Goal: Information Seeking & Learning: Learn about a topic

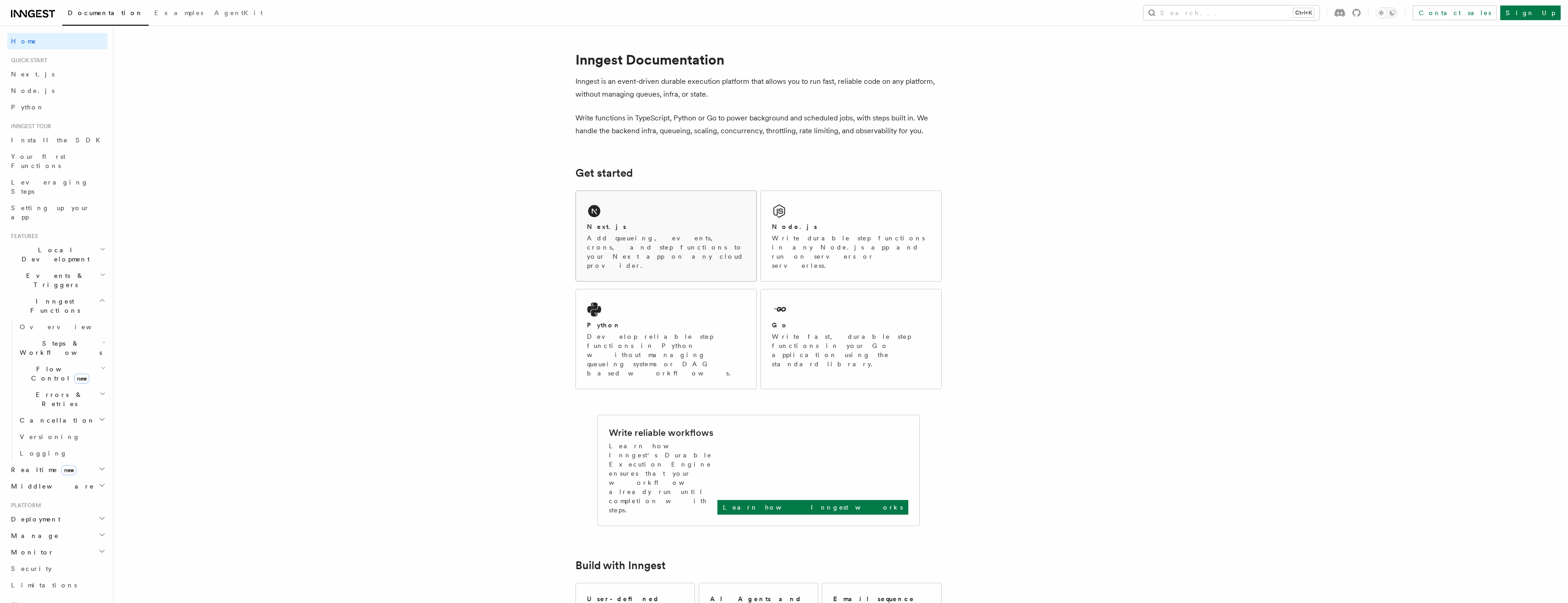
click at [597, 234] on p "Add queueing, events, crons, and step functions to your Next app on any cloud p…" at bounding box center [667, 252] width 159 height 37
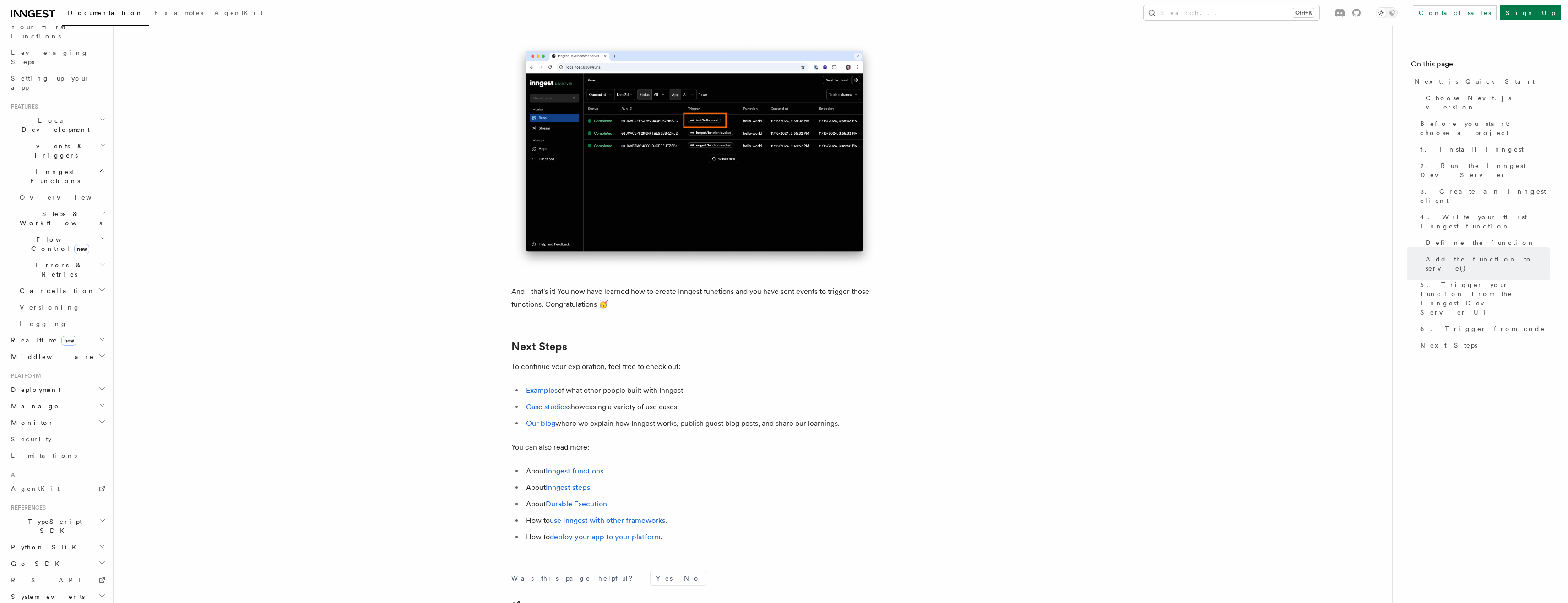
scroll to position [5451, 0]
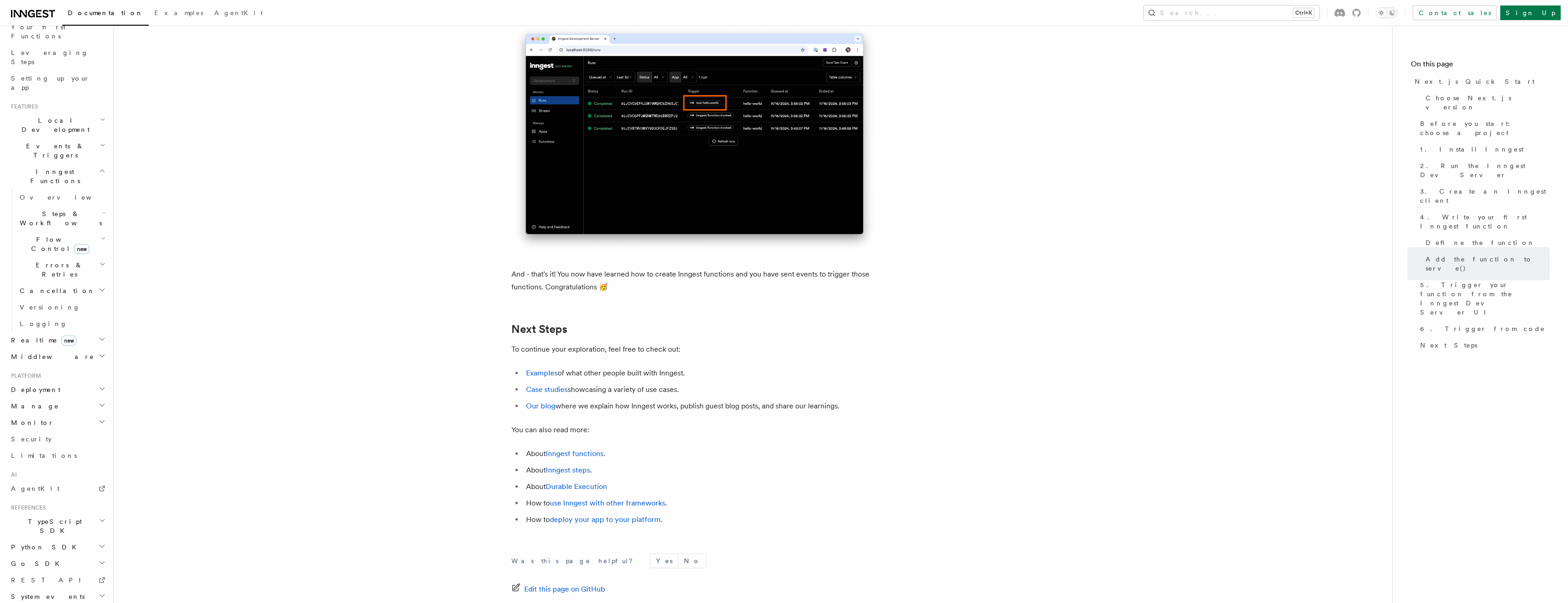
click at [102, 209] on icon "button" at bounding box center [104, 213] width 3 height 8
click at [100, 142] on icon "button" at bounding box center [102, 145] width 6 height 8
click at [36, 250] on span "Crons" at bounding box center [34, 254] width 30 height 8
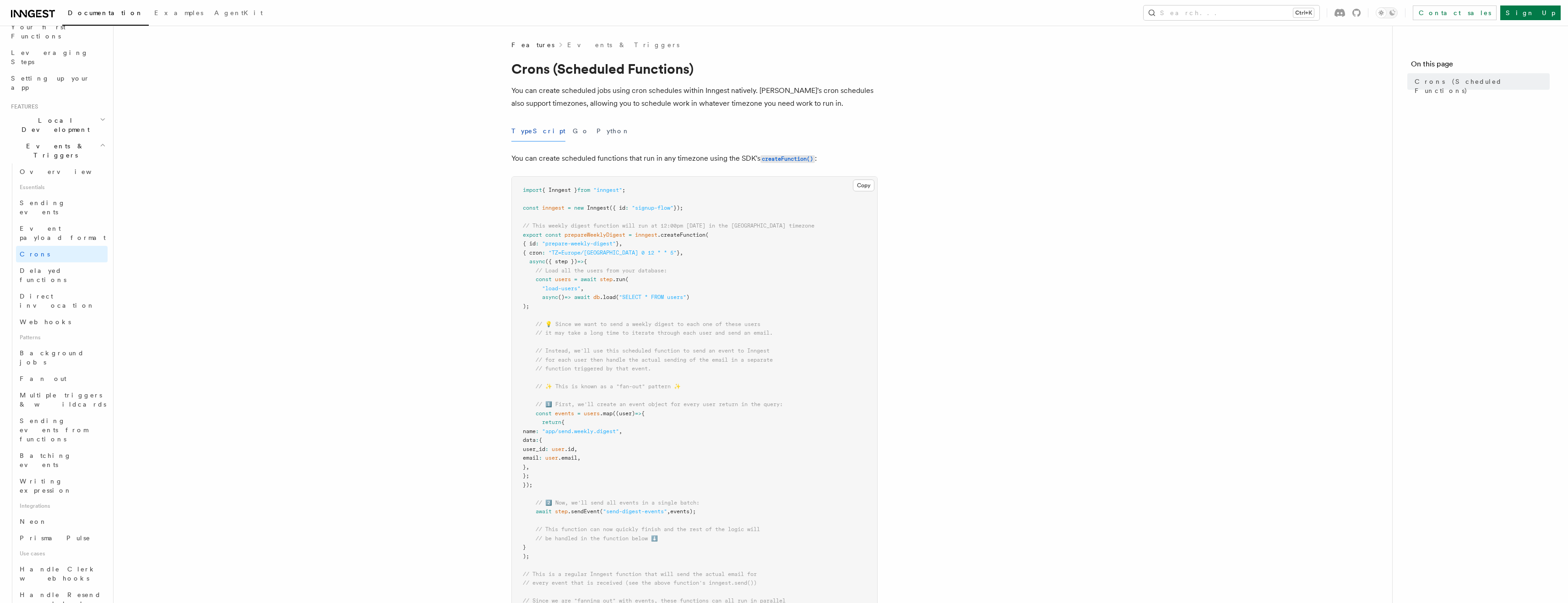
click at [32, 10] on icon at bounding box center [32, 14] width 7 height 8
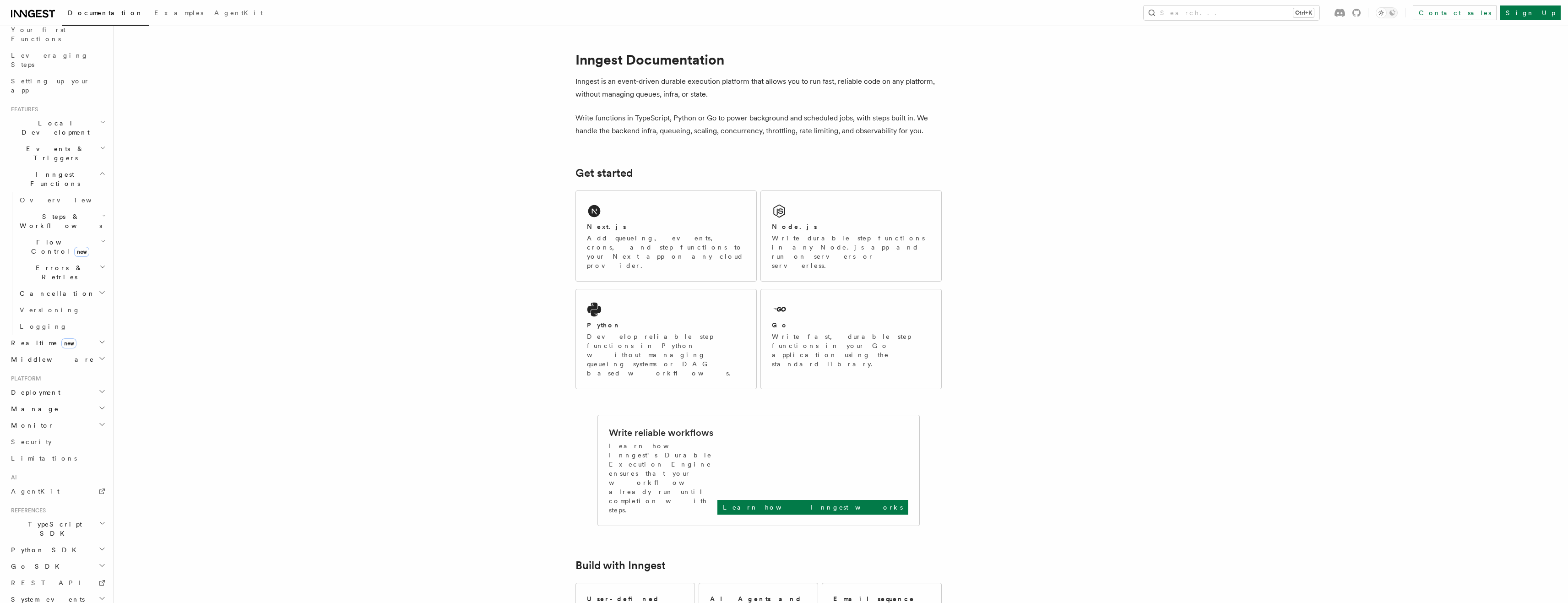
scroll to position [130, 0]
click at [98, 385] on icon "button" at bounding box center [102, 389] width 8 height 8
click at [102, 401] on icon "button" at bounding box center [103, 405] width 4 height 8
click at [41, 496] on span "Vercel" at bounding box center [44, 500] width 32 height 8
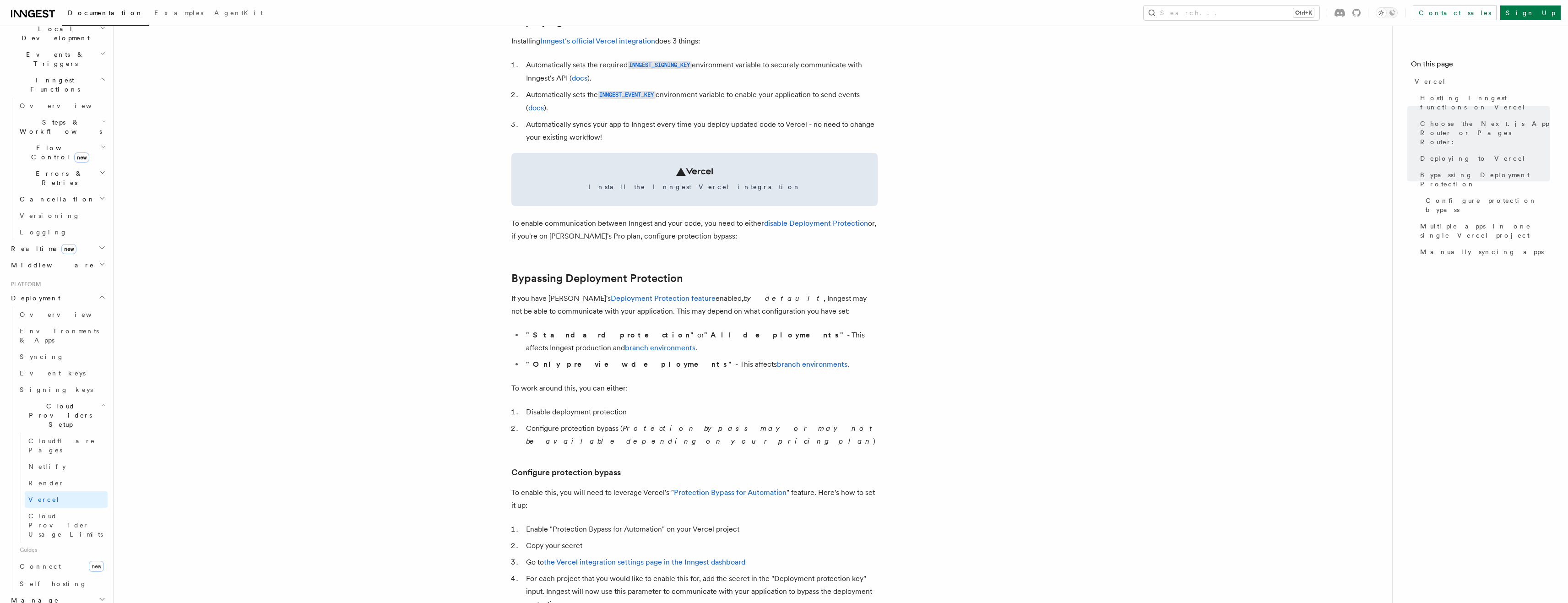
scroll to position [504, 0]
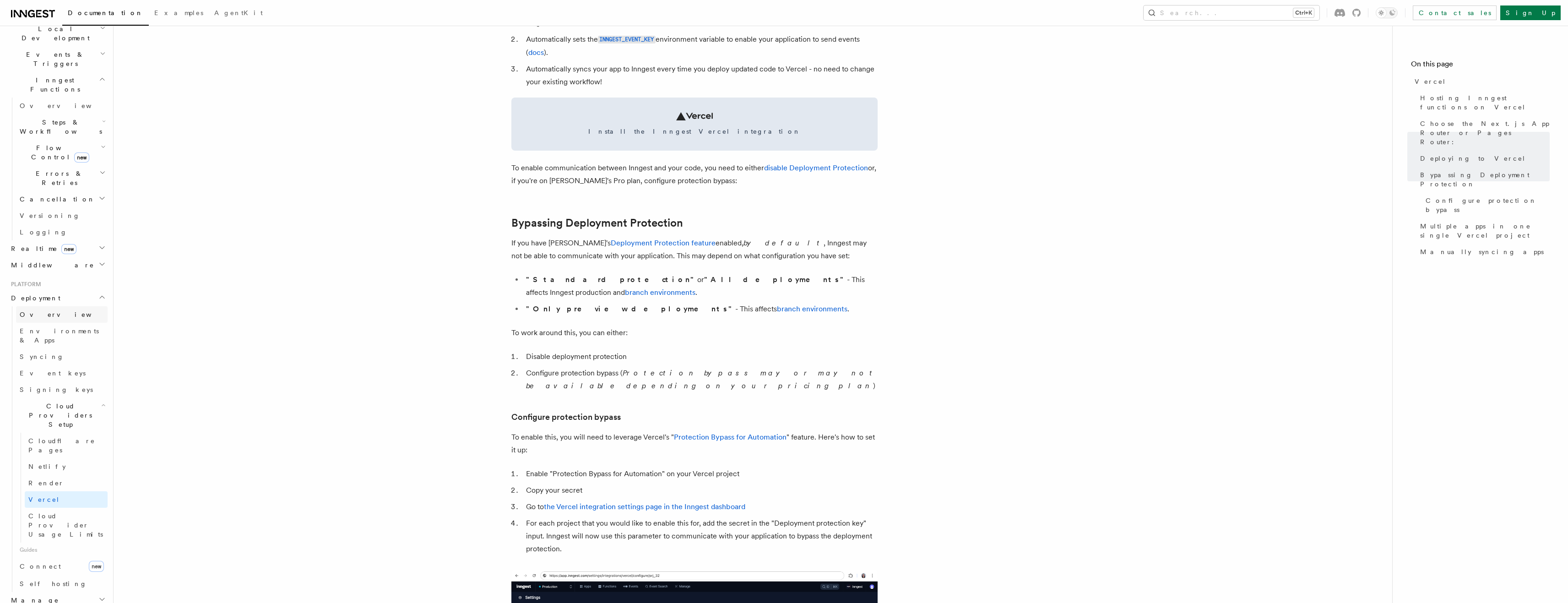
click at [44, 310] on span "Overview" at bounding box center [67, 314] width 94 height 9
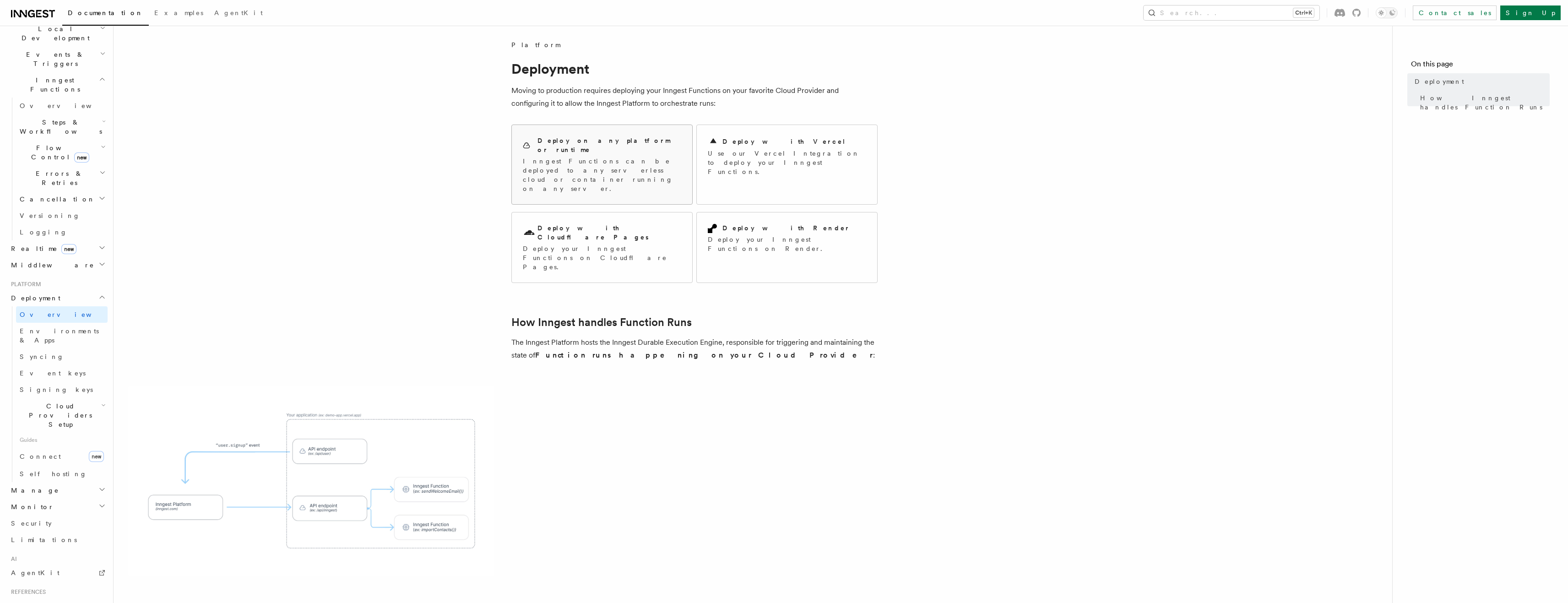
click at [535, 156] on p "Inngest Functions can be deployed to any serverless cloud or container running …" at bounding box center [602, 174] width 159 height 37
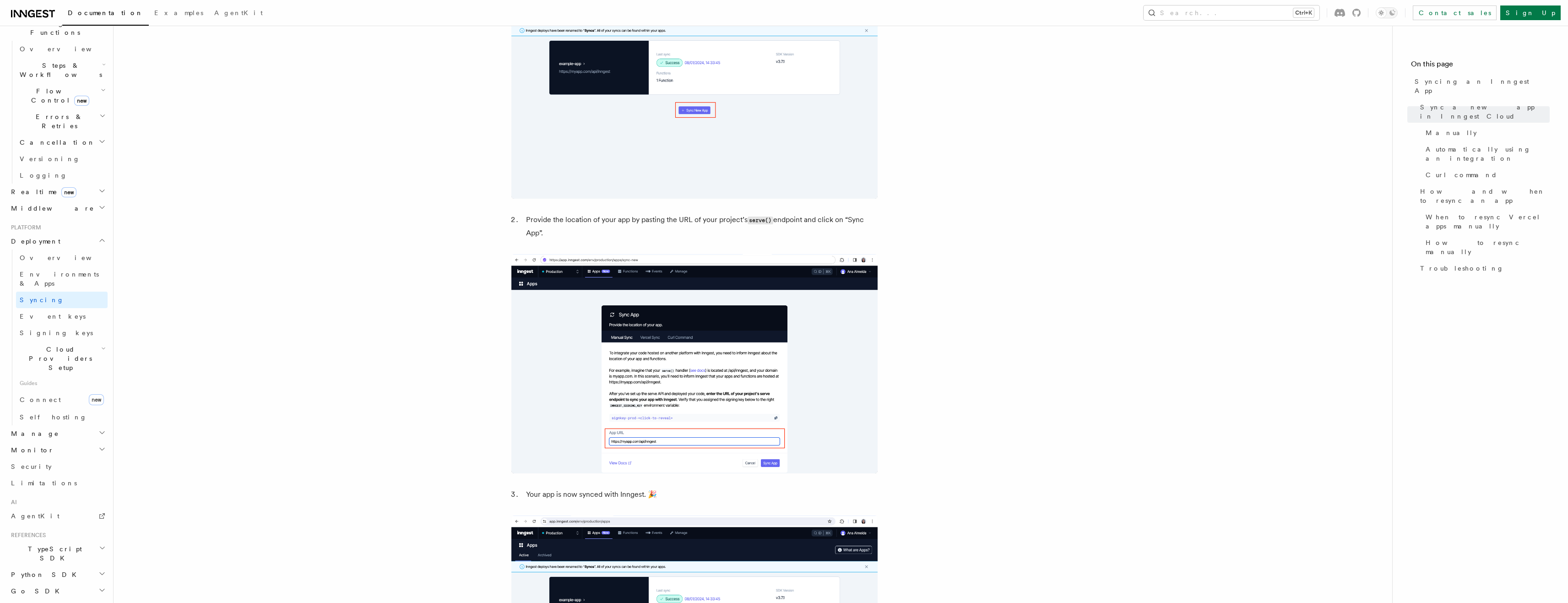
scroll to position [599, 0]
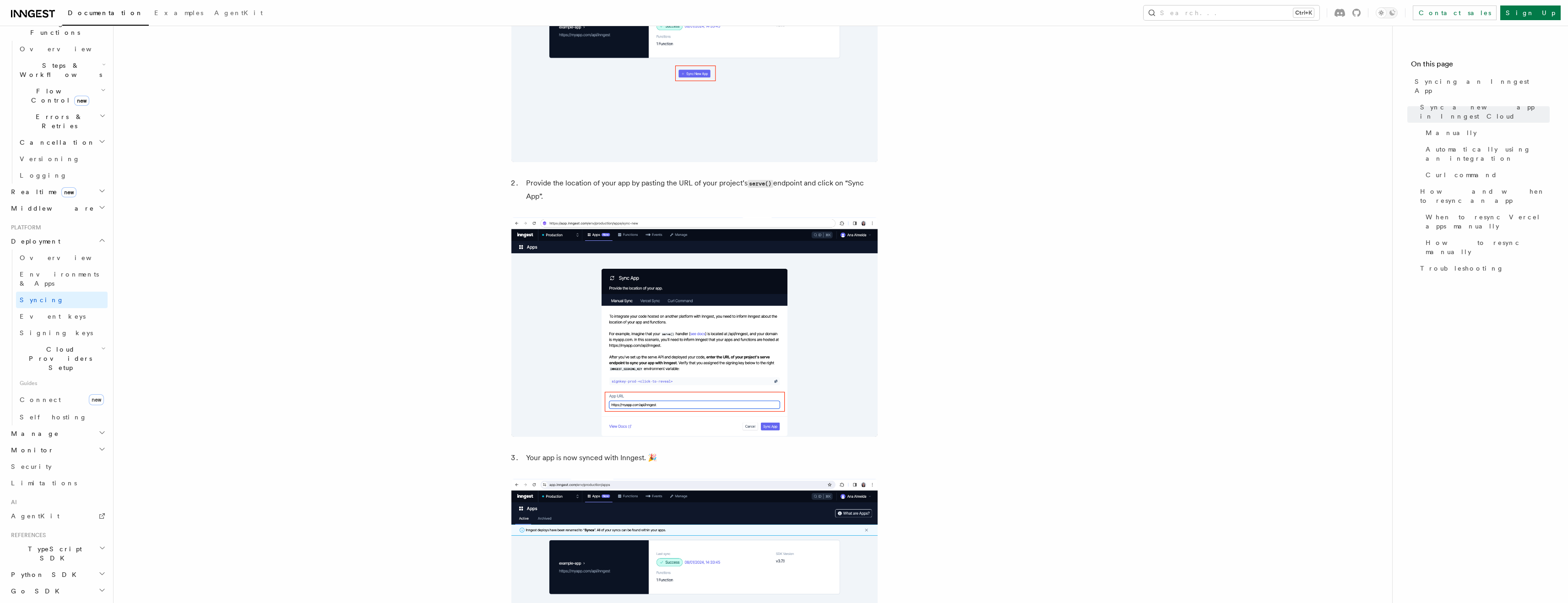
click at [98, 187] on icon "button" at bounding box center [102, 190] width 8 height 8
click at [57, 221] on span "React hooks / Next.js" at bounding box center [60, 229] width 81 height 16
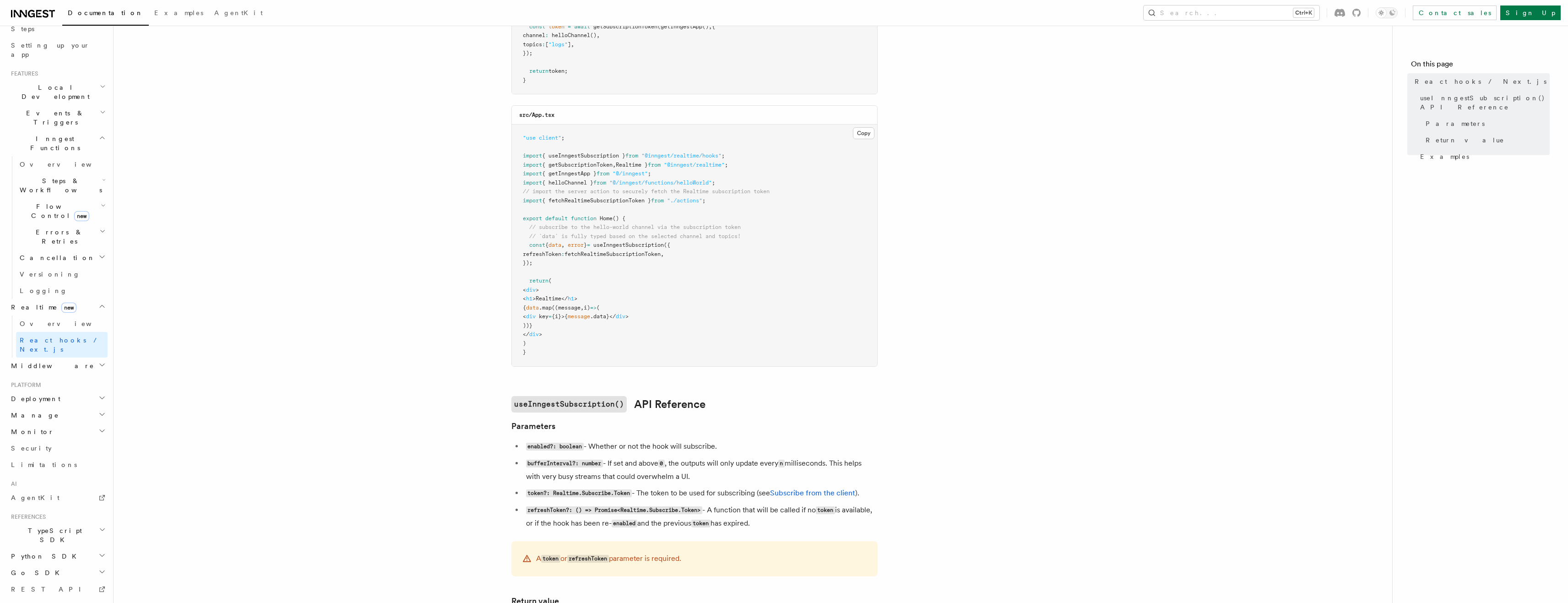
scroll to position [184, 0]
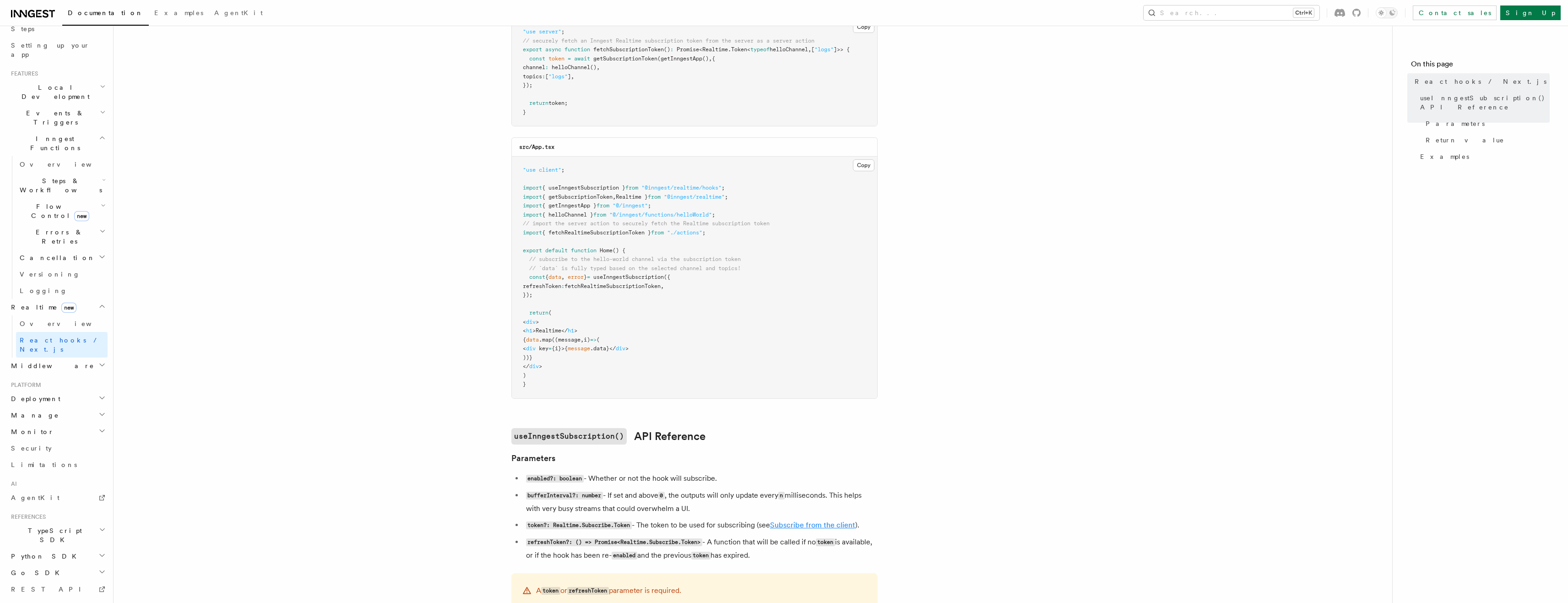
click at [790, 523] on link "Subscribe from the client" at bounding box center [813, 525] width 85 height 9
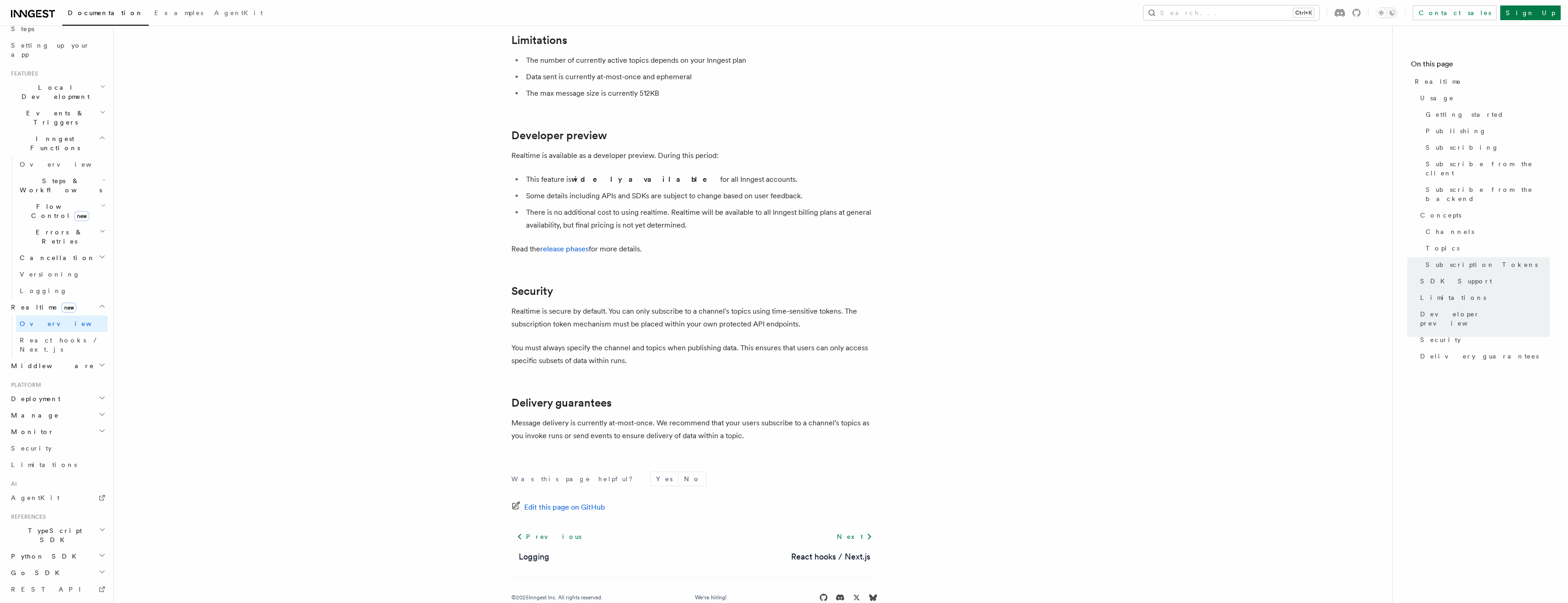
scroll to position [2891, 0]
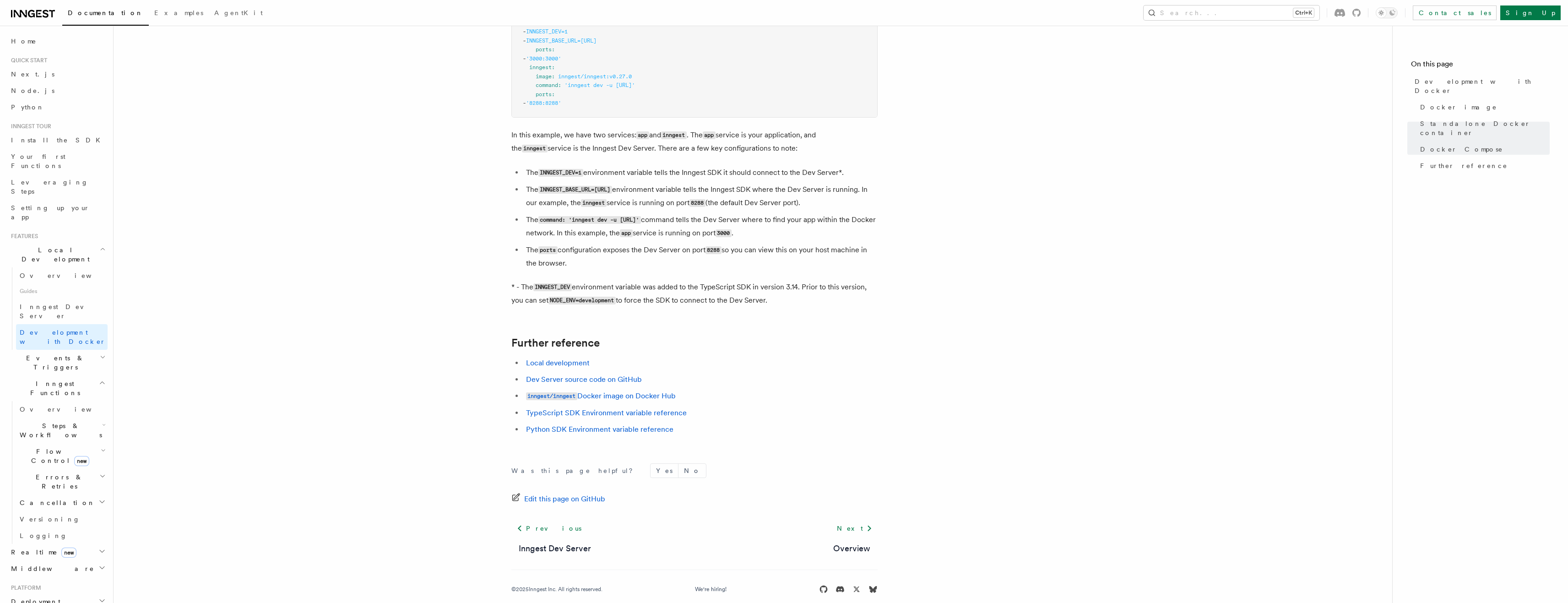
scroll to position [733, 0]
click at [99, 443] on h2 "Flow Control new" at bounding box center [61, 456] width 91 height 26
click at [48, 491] on span "Singleton" at bounding box center [54, 495] width 52 height 8
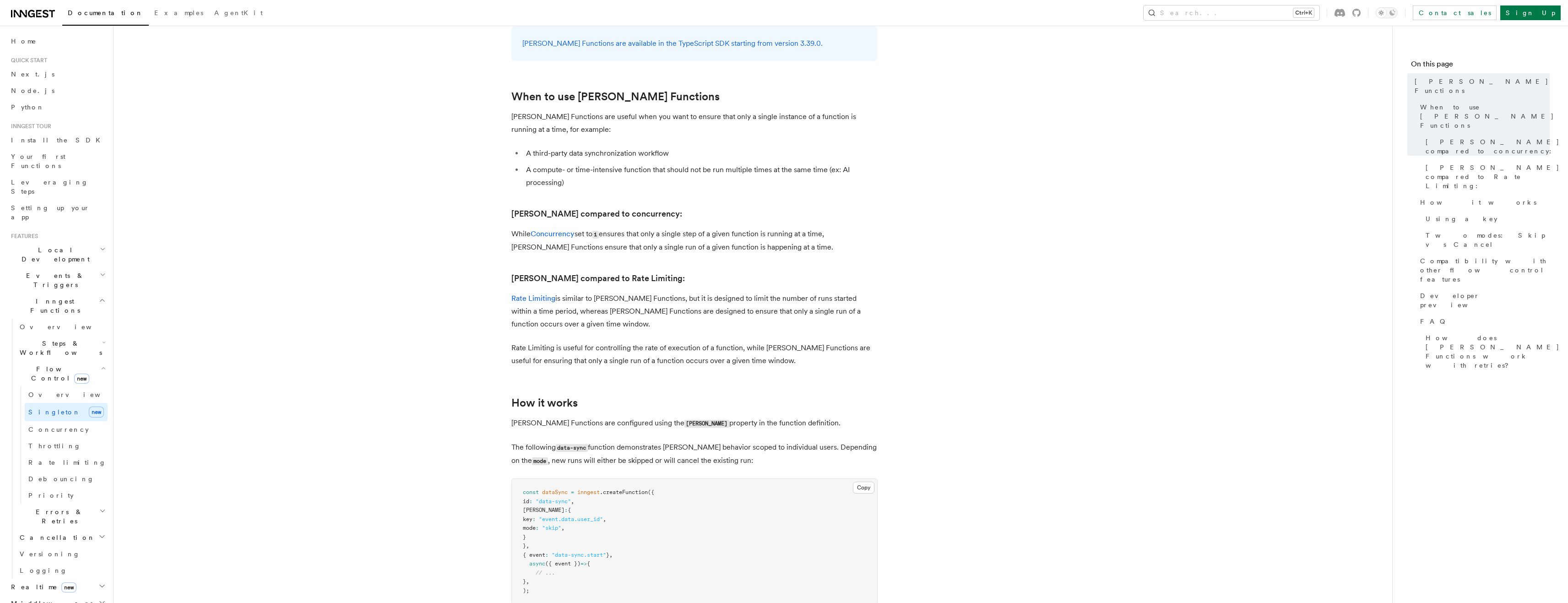
scroll to position [366, 0]
click at [64, 426] on span "Concurrency" at bounding box center [58, 430] width 61 height 8
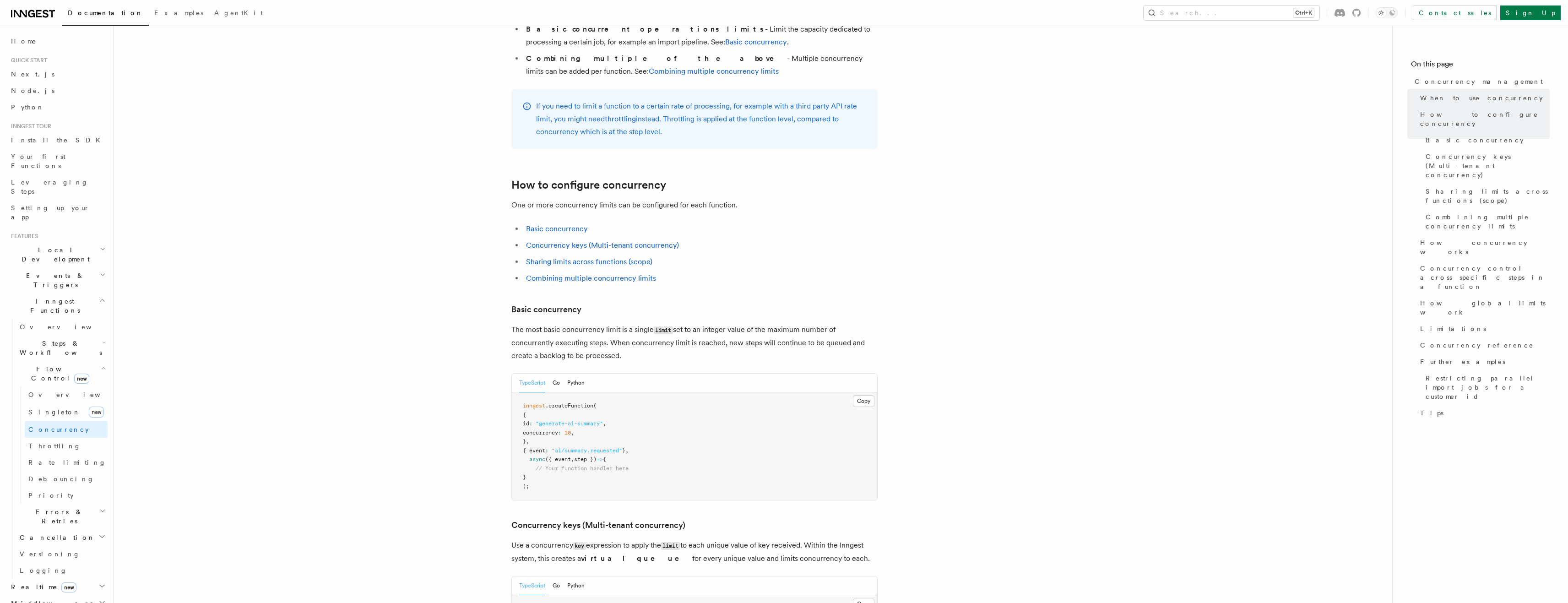
scroll to position [366, 0]
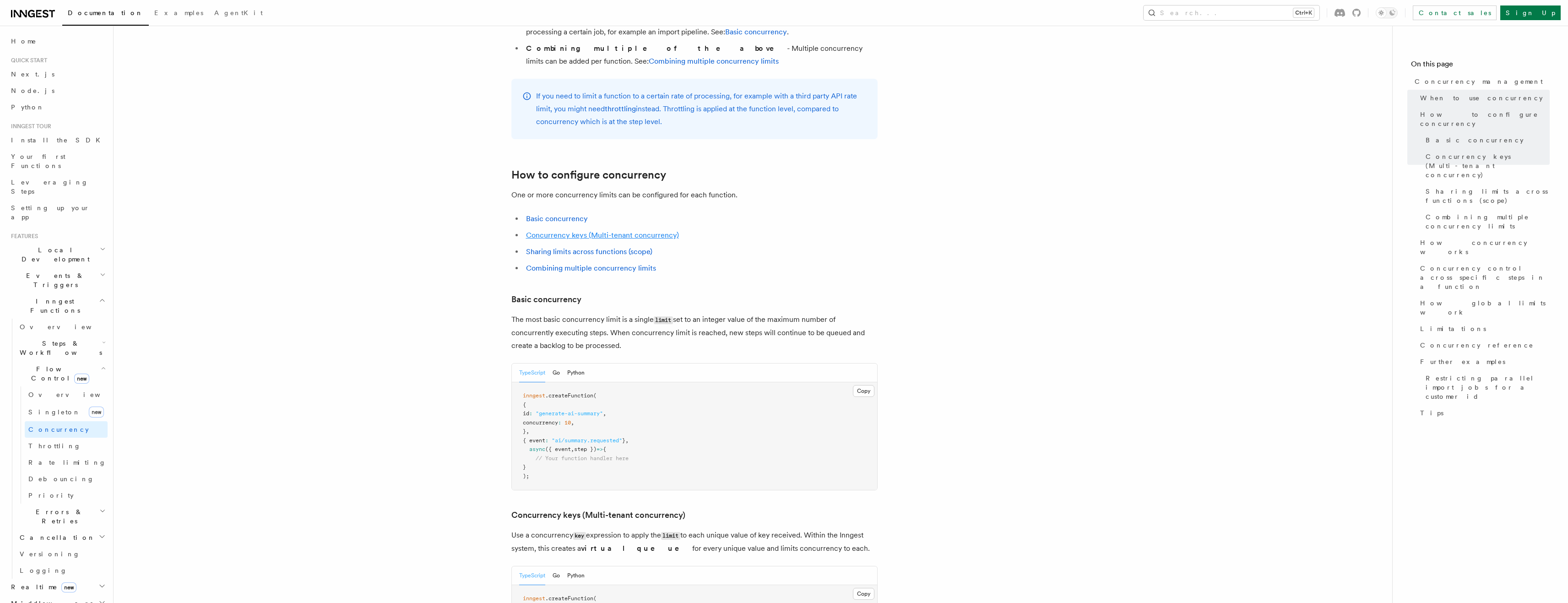
click at [553, 231] on link "Concurrency keys (Multi-tenant concurrency)" at bounding box center [602, 235] width 153 height 9
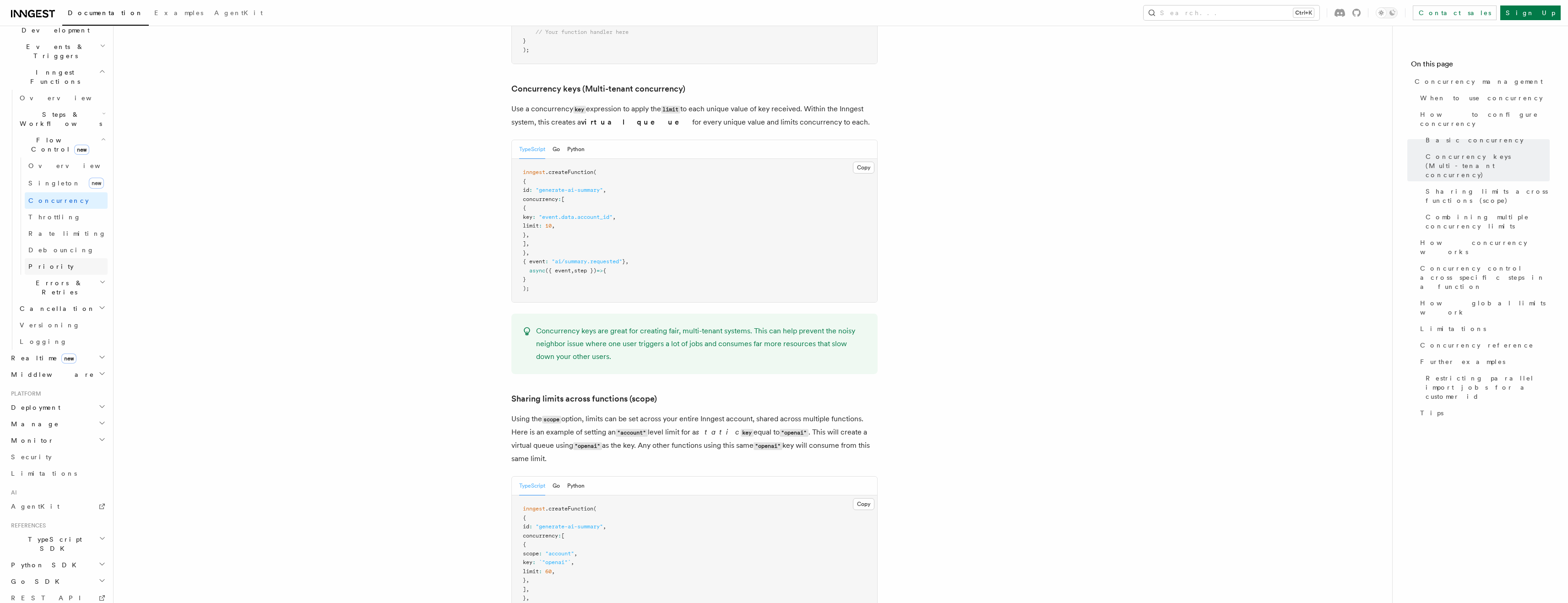
scroll to position [247, 0]
click at [100, 603] on icon "button" at bounding box center [102, 612] width 6 height 8
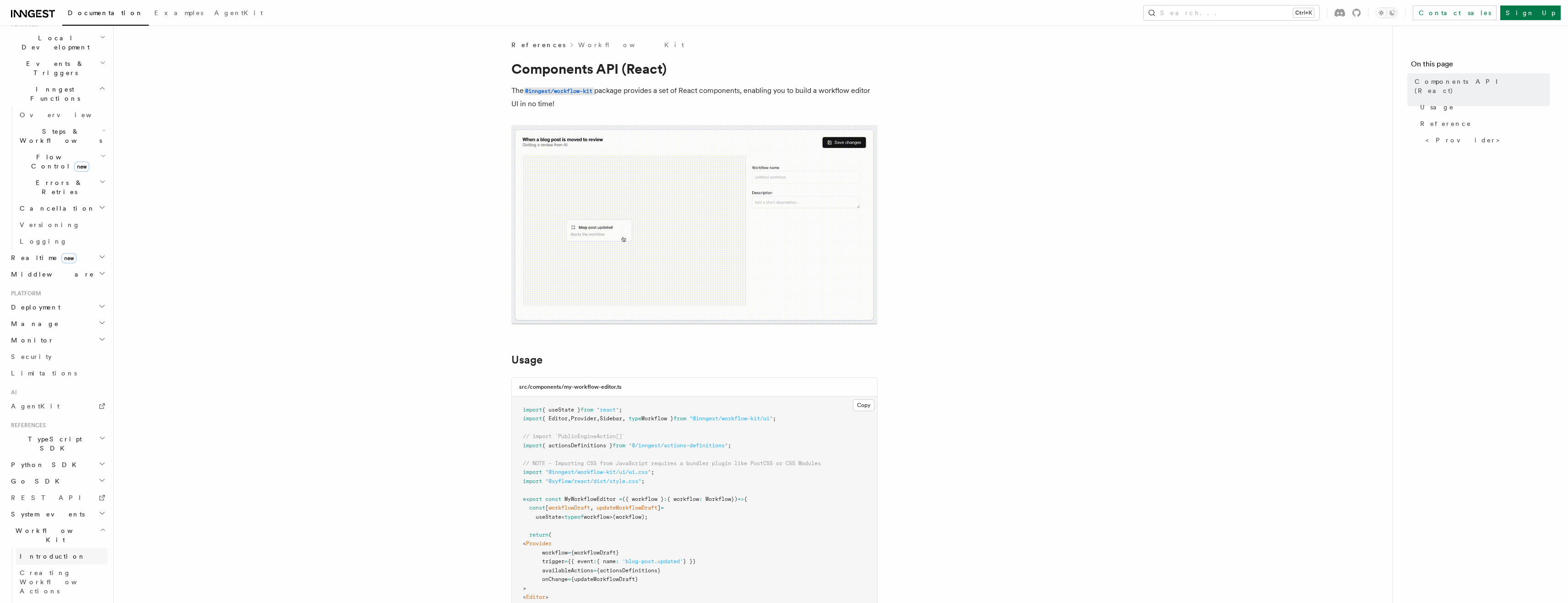
click at [56, 548] on link "Introduction" at bounding box center [61, 556] width 91 height 16
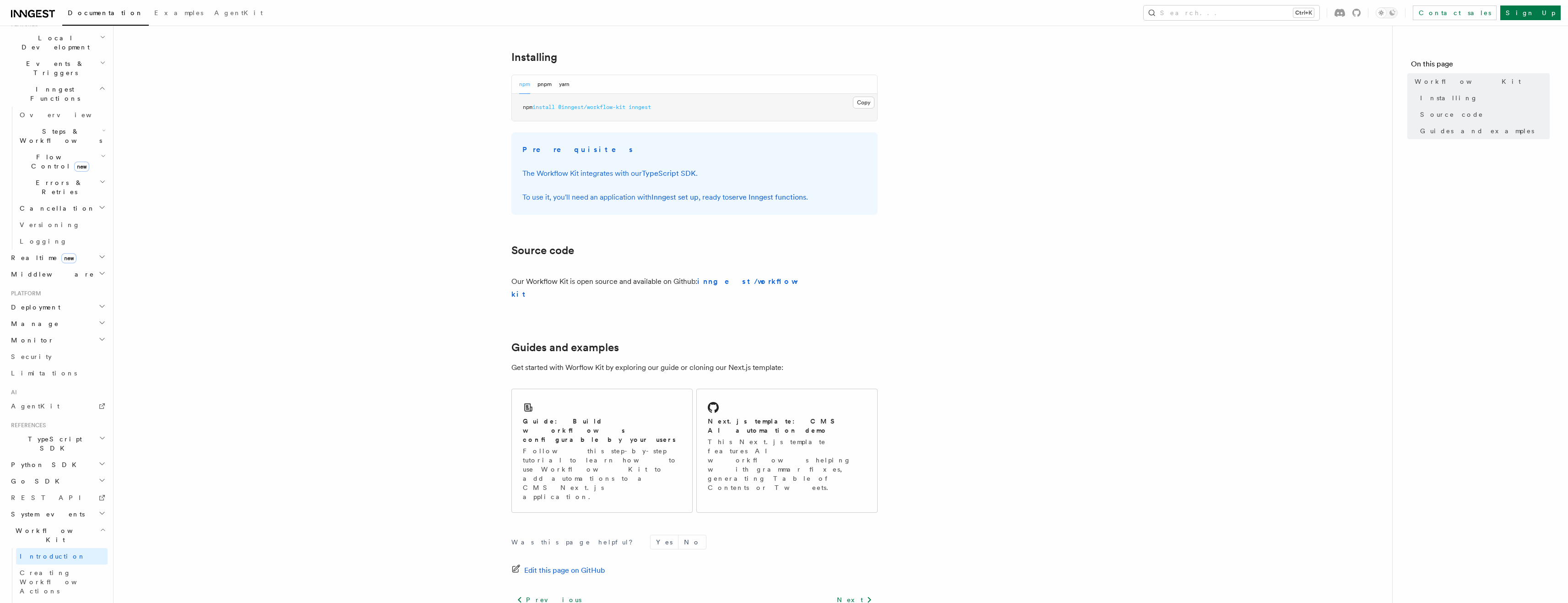
scroll to position [366, 0]
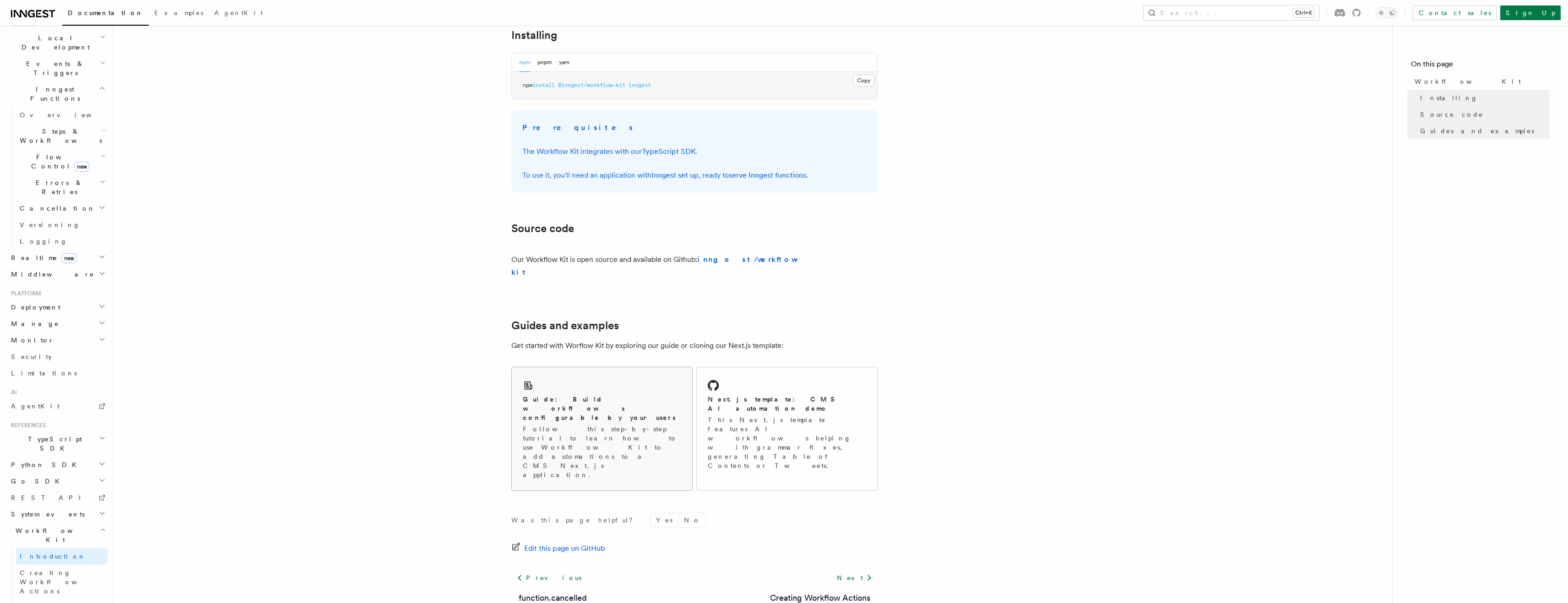
click at [597, 395] on h2 "Guide: Build workflows configurable by your users" at bounding box center [602, 408] width 159 height 27
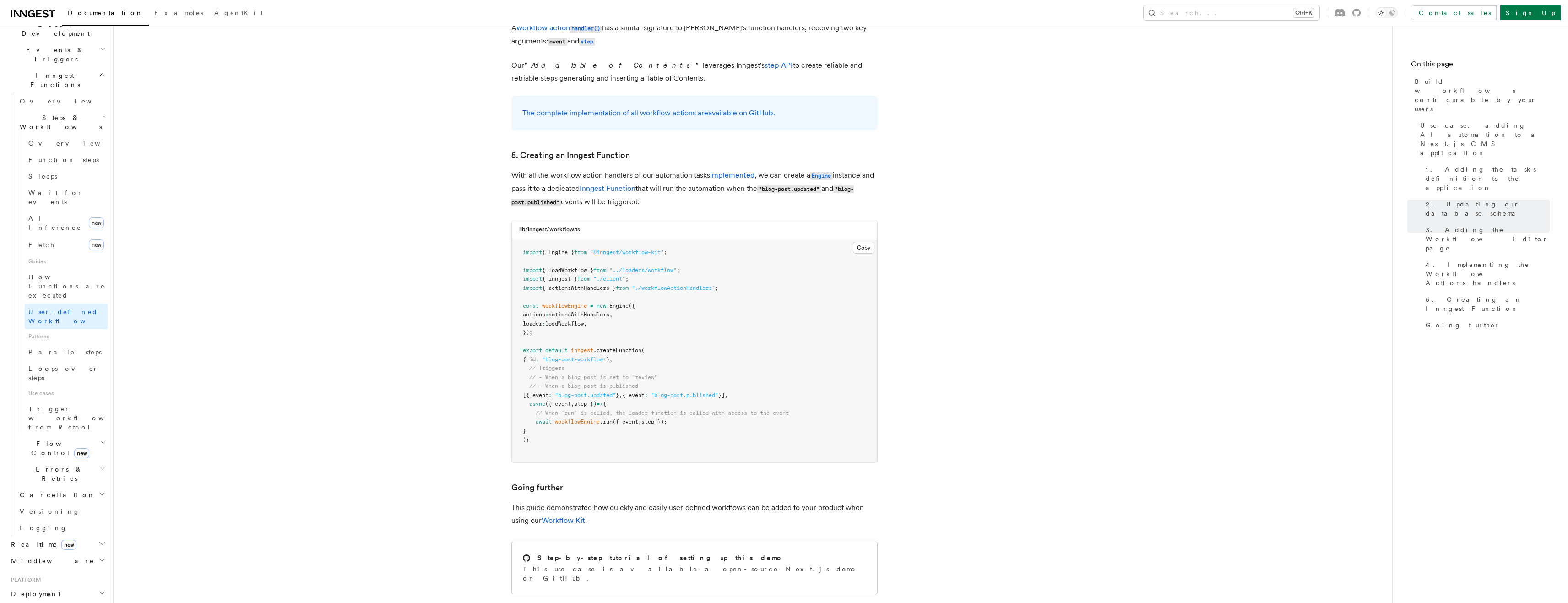
scroll to position [229, 0]
click at [100, 556] on icon "button" at bounding box center [102, 557] width 4 height 3
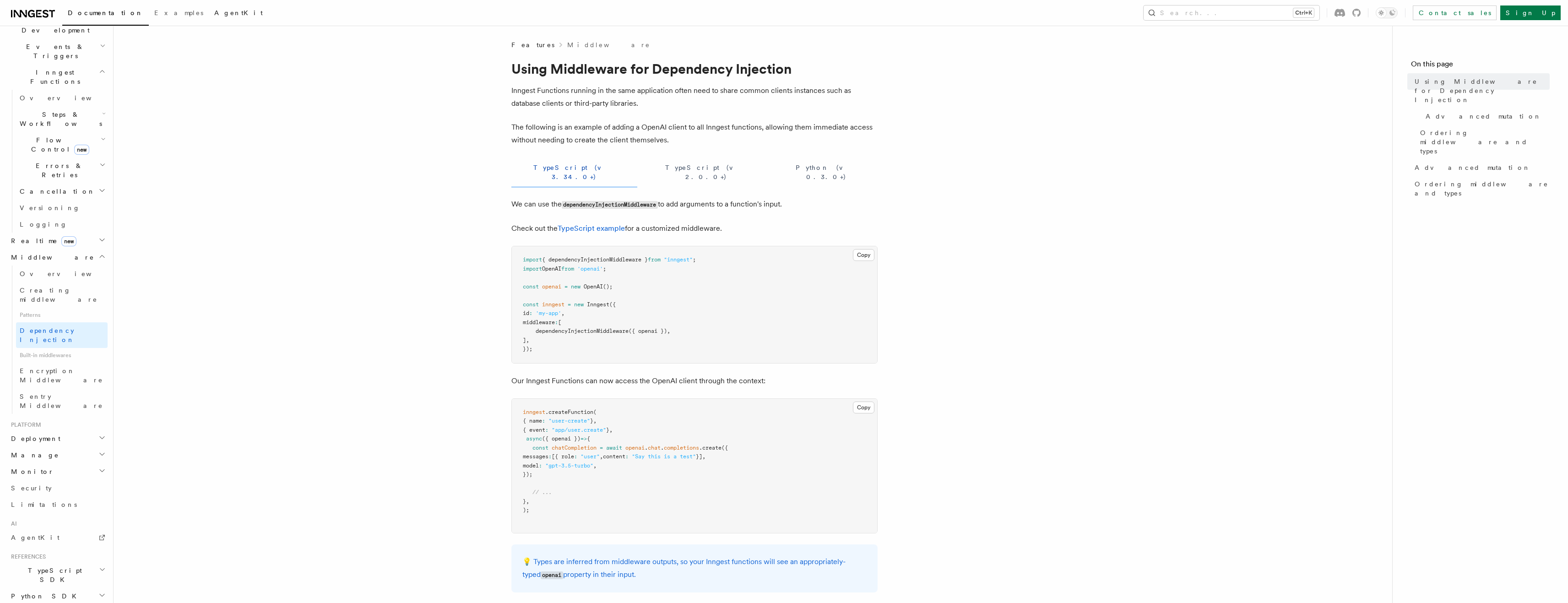
click at [209, 9] on link "AgentKit" at bounding box center [239, 14] width 60 height 22
